Goal: Information Seeking & Learning: Learn about a topic

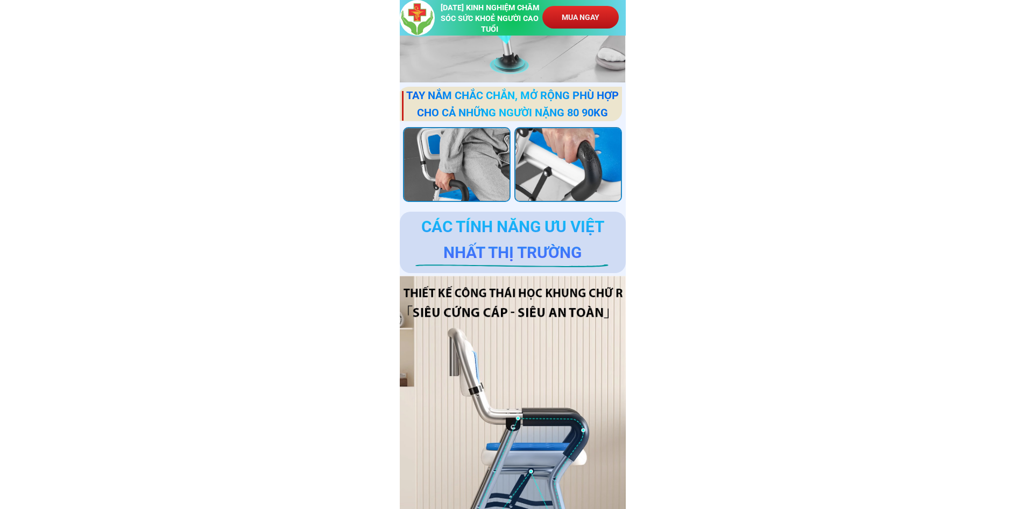
scroll to position [3068, 0]
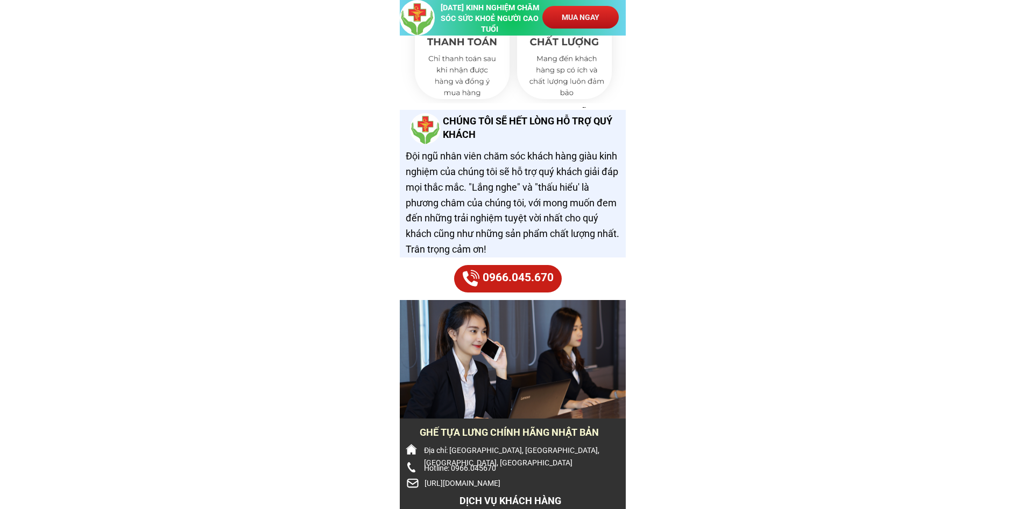
scroll to position [7119, 0]
